Goal: Navigation & Orientation: Find specific page/section

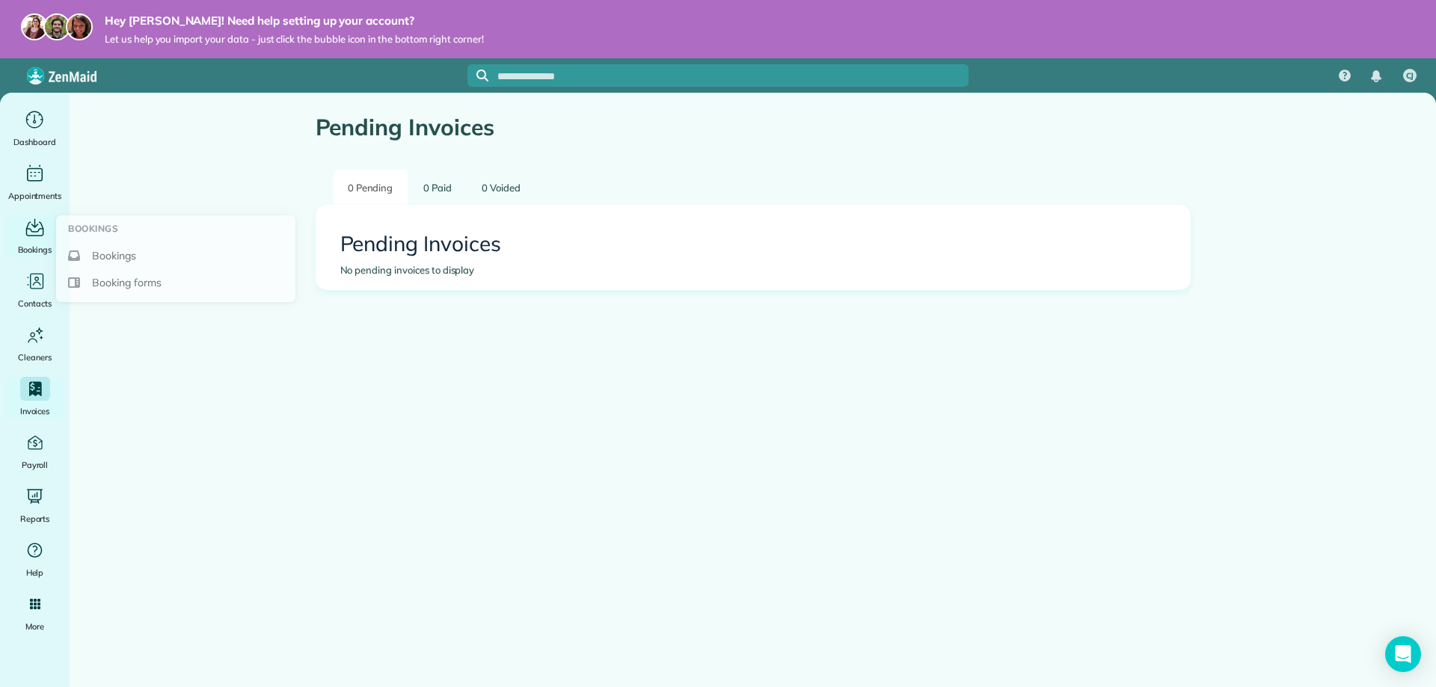
click at [42, 233] on icon "Main" at bounding box center [34, 228] width 23 height 22
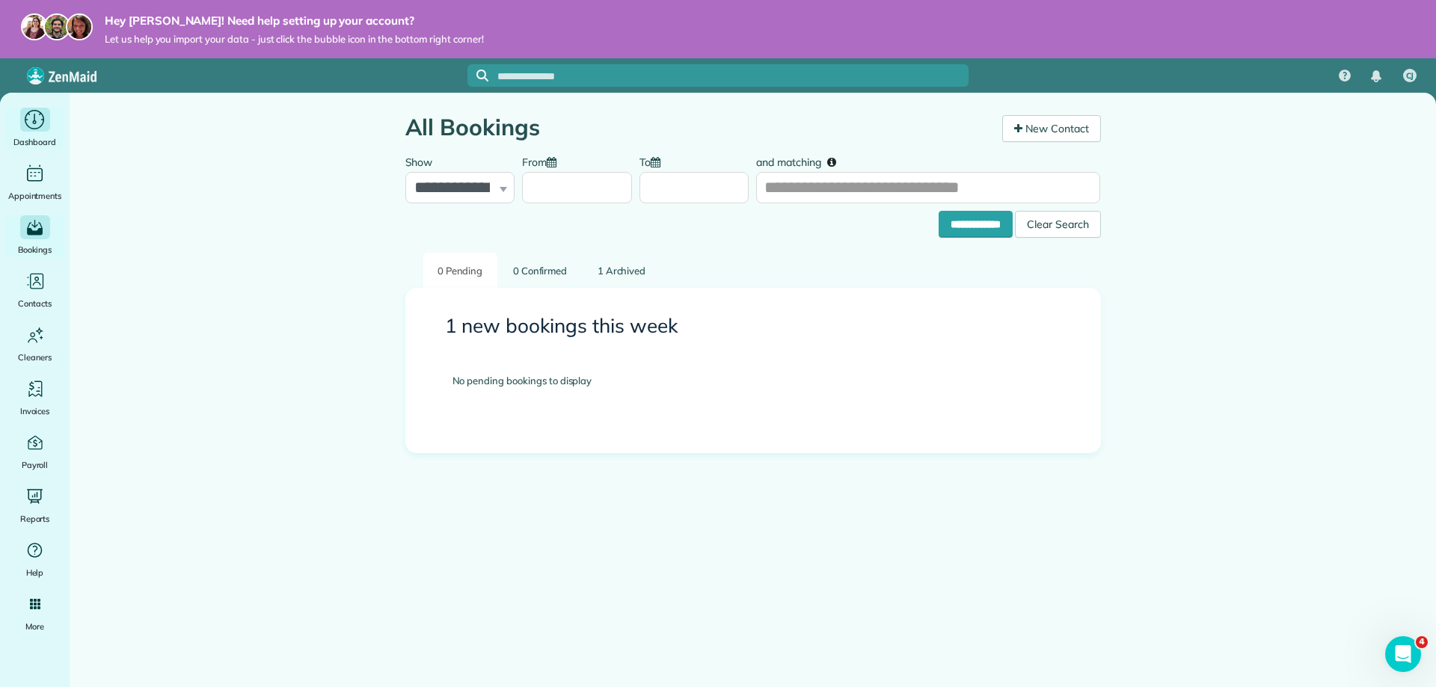
click at [25, 120] on icon "Main" at bounding box center [34, 120] width 23 height 22
